Goal: Task Accomplishment & Management: Manage account settings

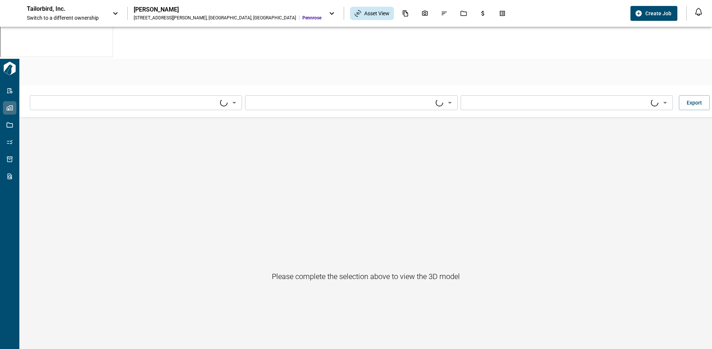
type input "****"
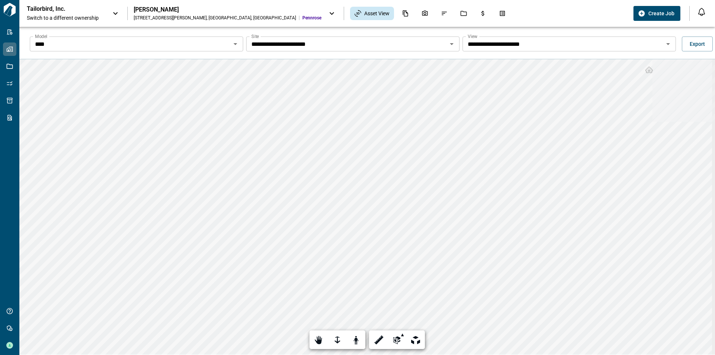
click at [145, 42] on input "****" at bounding box center [130, 44] width 197 height 10
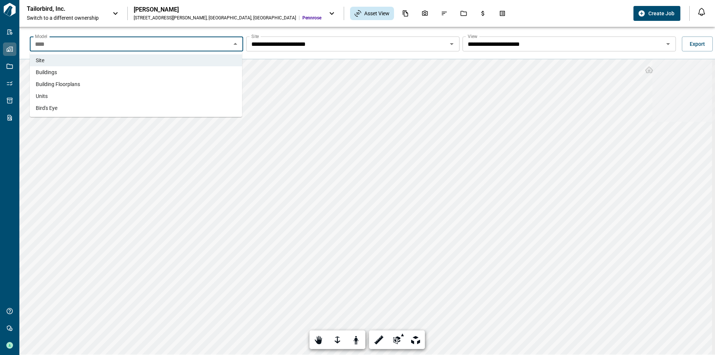
click at [81, 97] on li "Units" at bounding box center [136, 96] width 212 height 12
